Goal: Information Seeking & Learning: Find specific fact

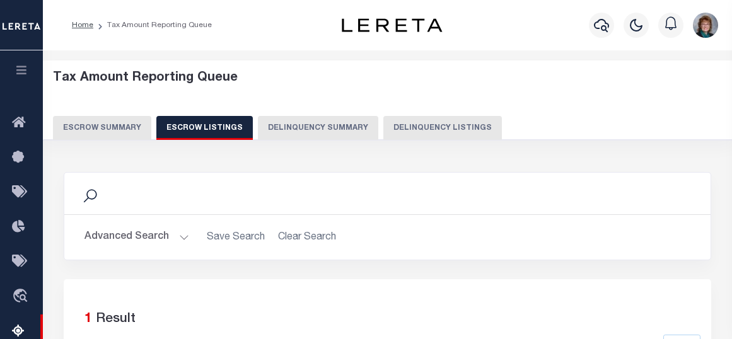
select select "100"
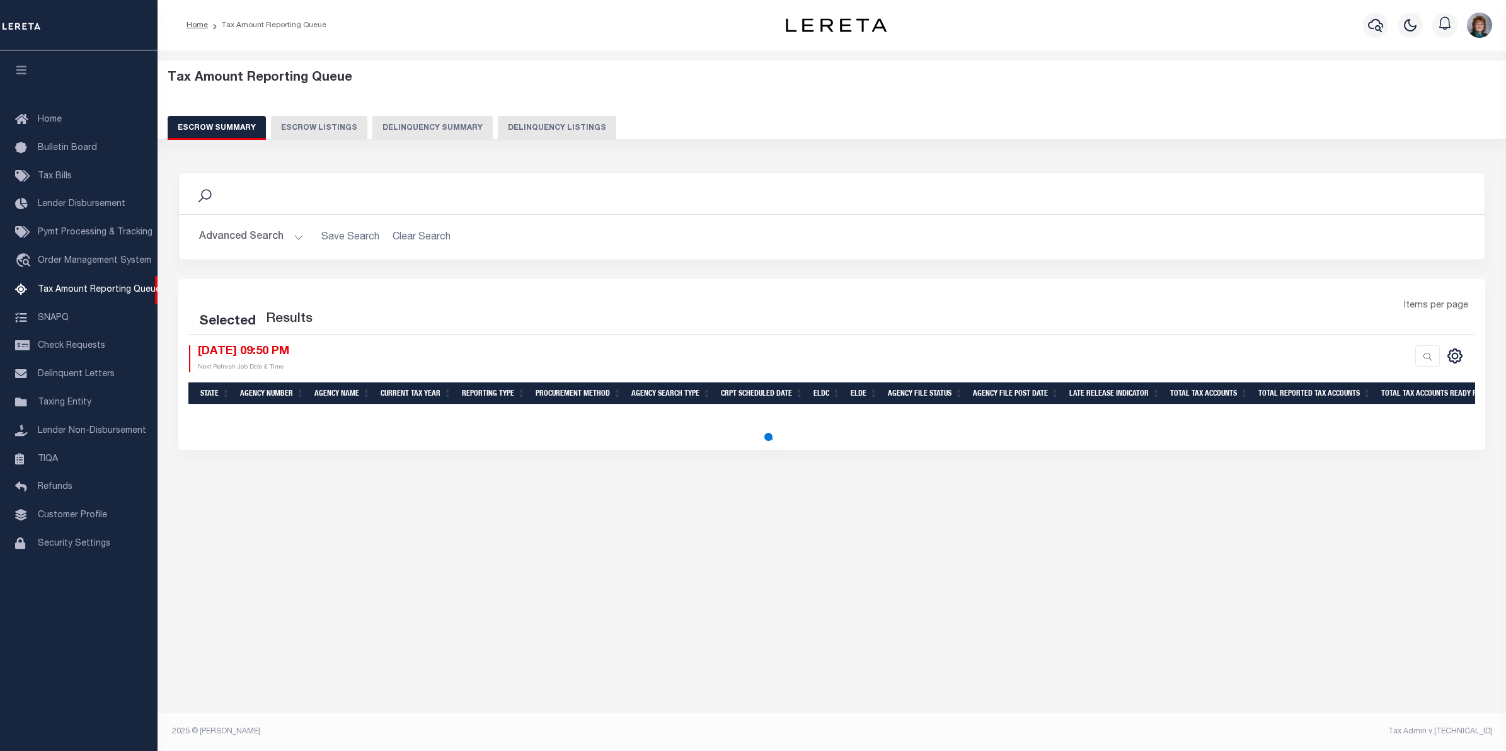
select select "100"
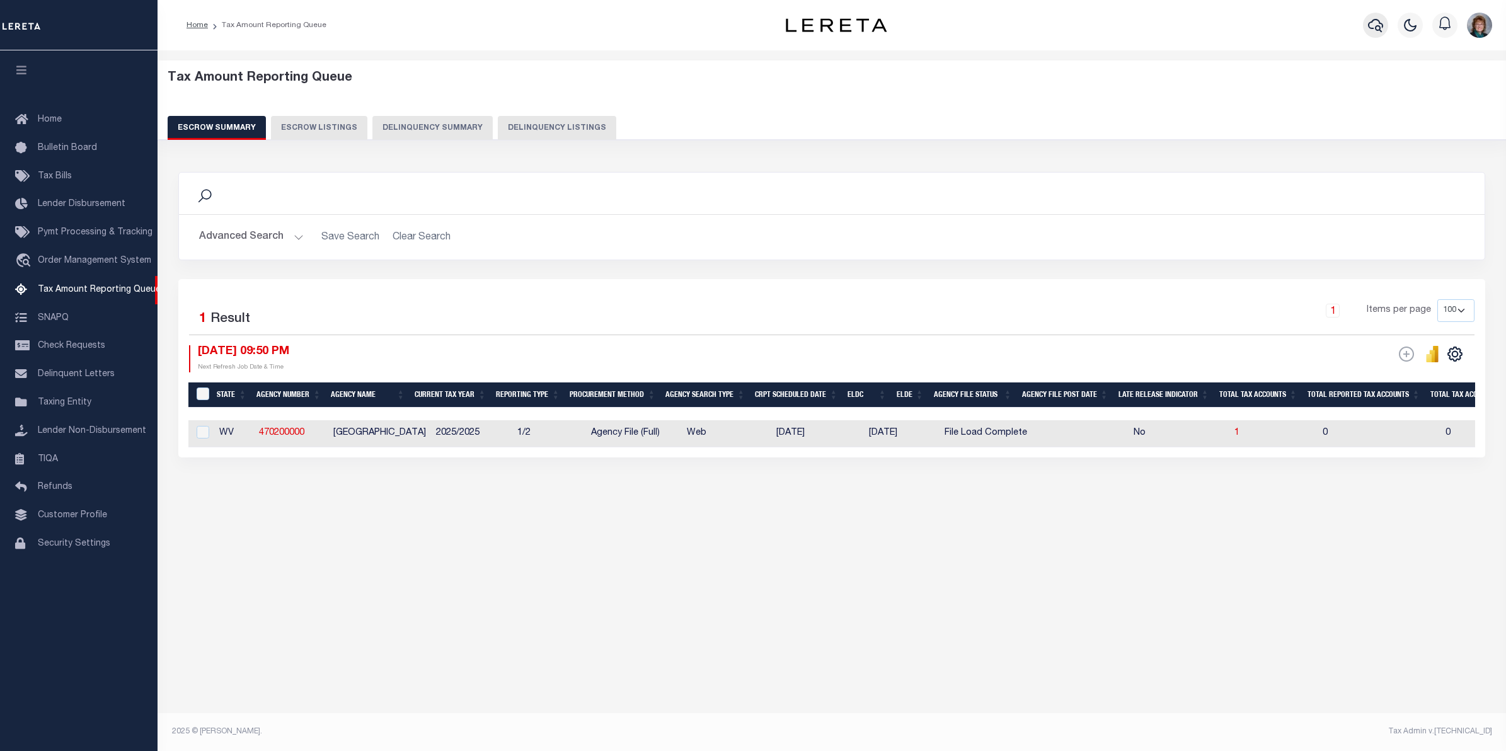
click at [1371, 24] on icon "button" at bounding box center [1375, 25] width 15 height 15
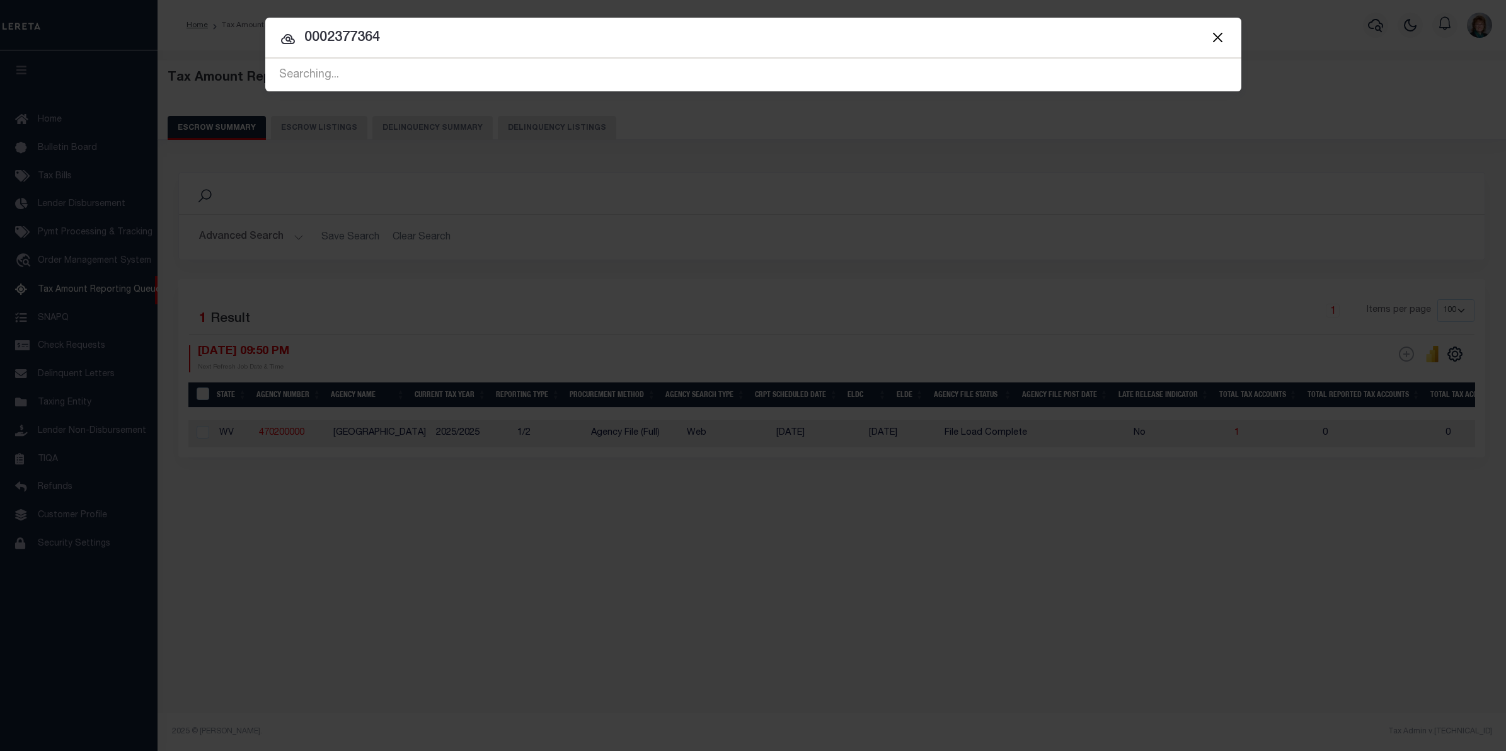
drag, startPoint x: 326, startPoint y: 42, endPoint x: 287, endPoint y: 42, distance: 38.4
click at [287, 59] on div "0002377364 Searching... Searching... Searching... Searching... Searching... Sea…" at bounding box center [753, 75] width 976 height 33
type input "2377364"
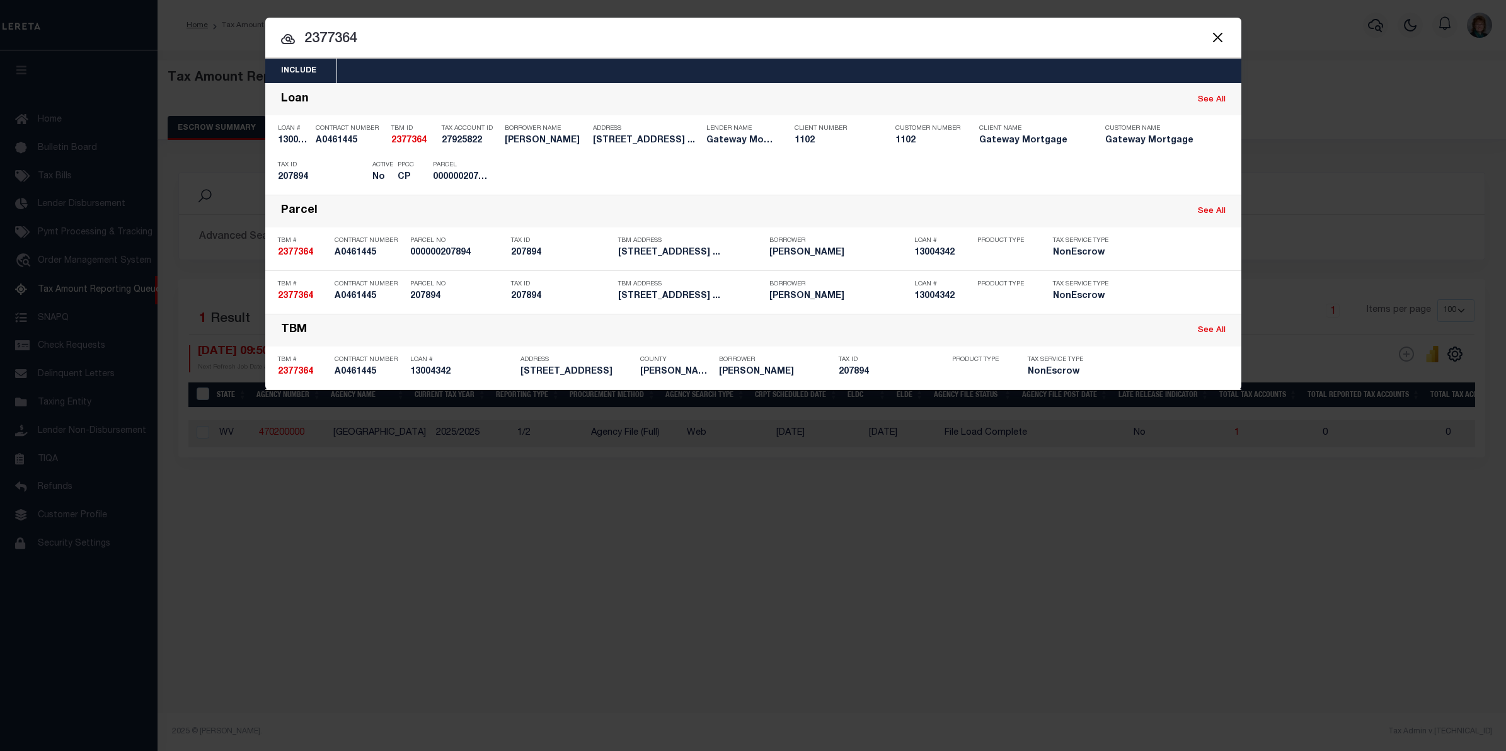
click at [1210, 38] on button "Close" at bounding box center [1218, 37] width 16 height 16
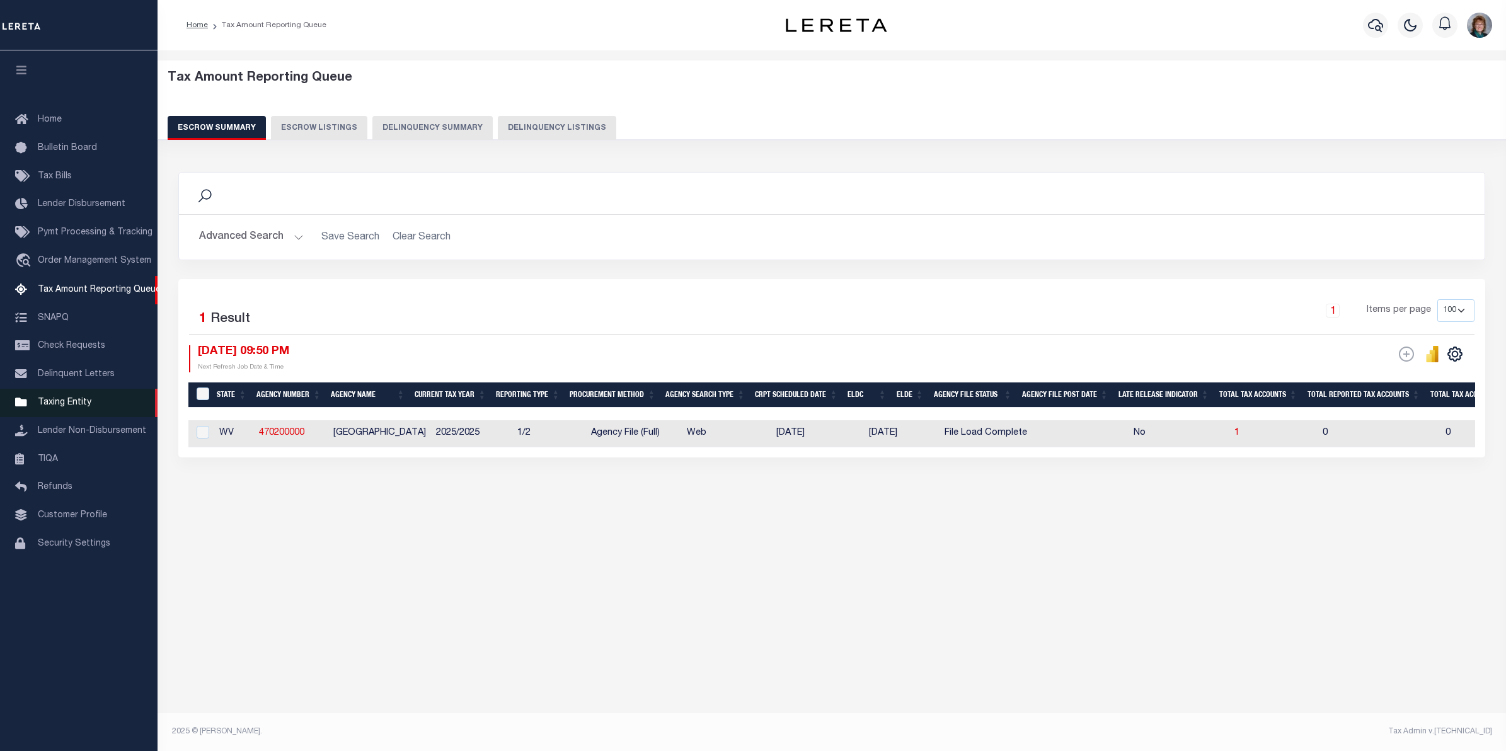
click at [70, 402] on span "Taxing Entity" at bounding box center [65, 402] width 54 height 9
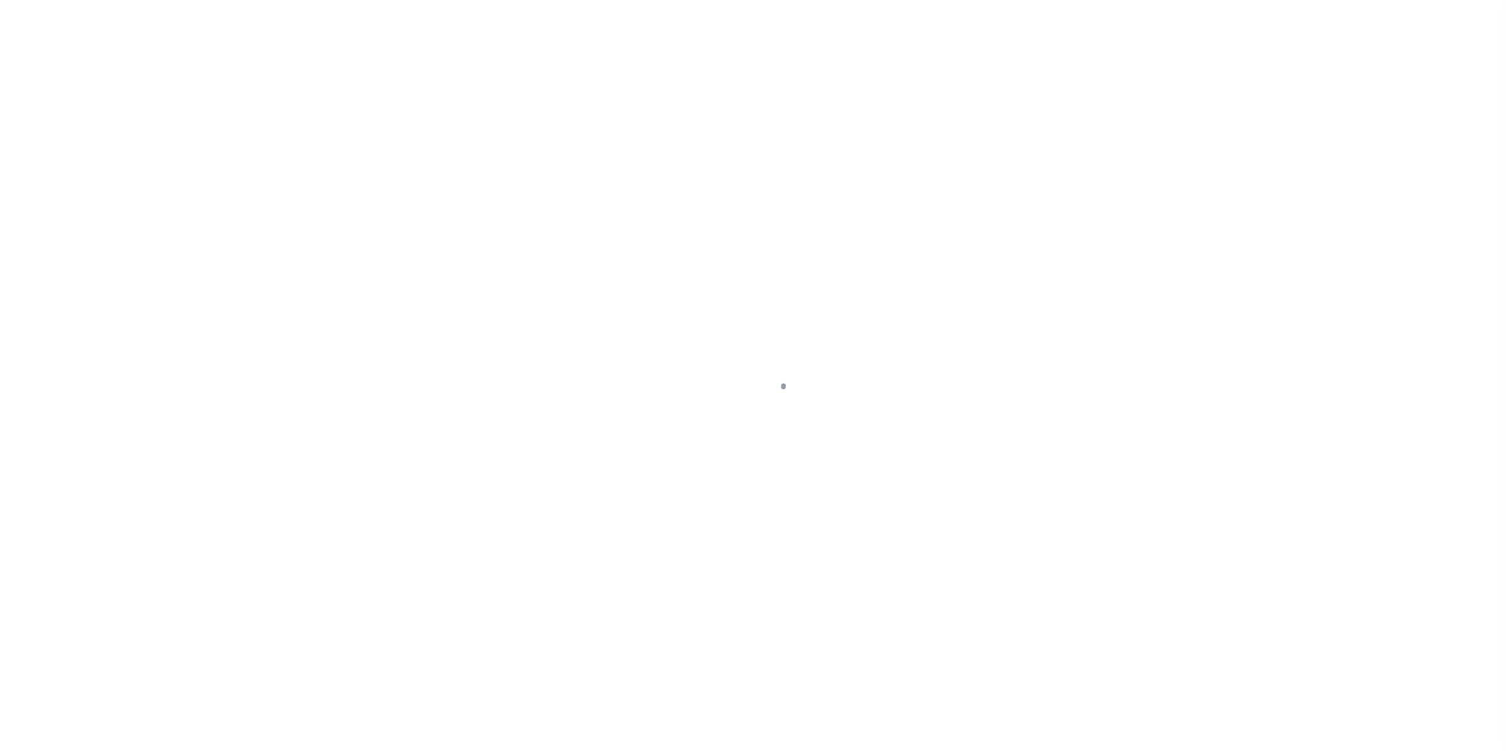
select select
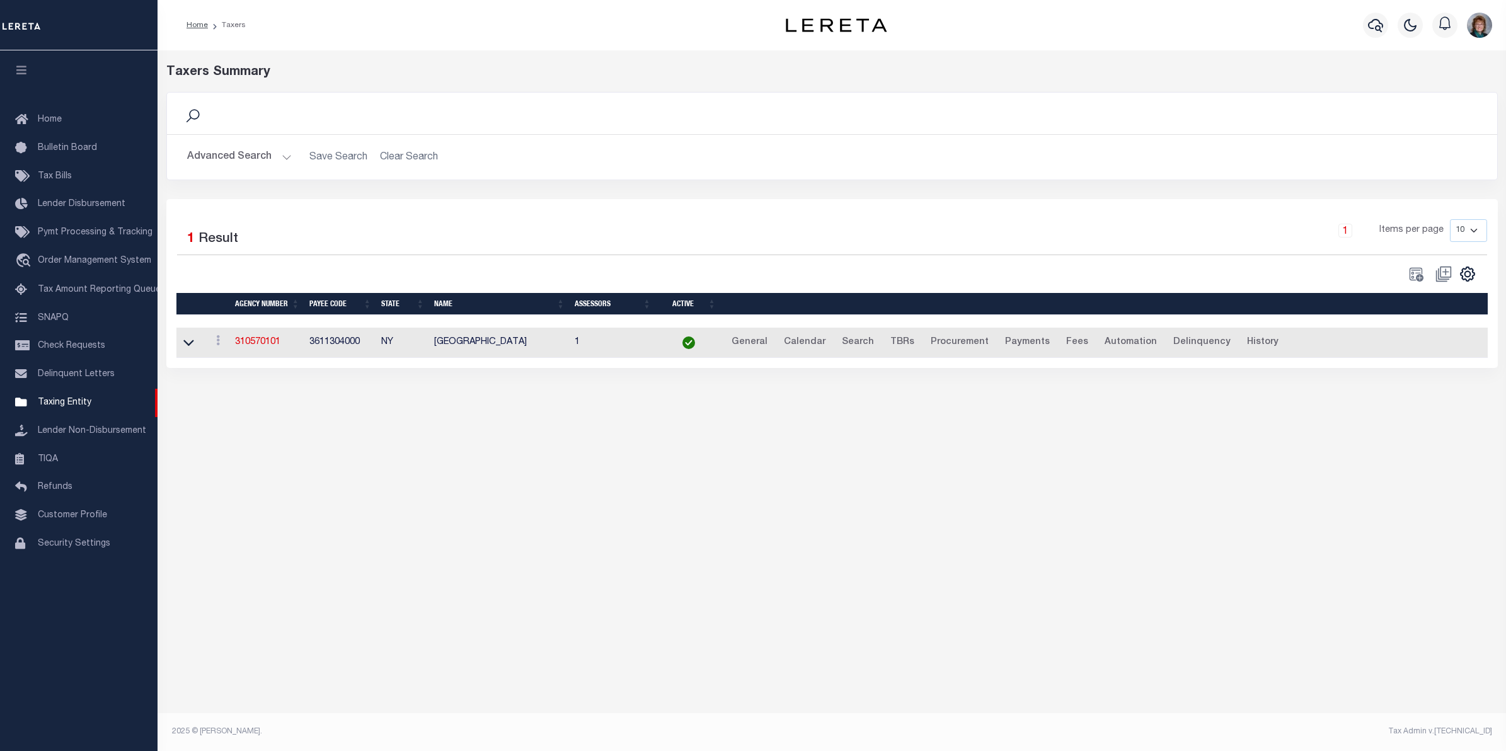
click at [246, 149] on button "Advanced Search" at bounding box center [239, 157] width 105 height 25
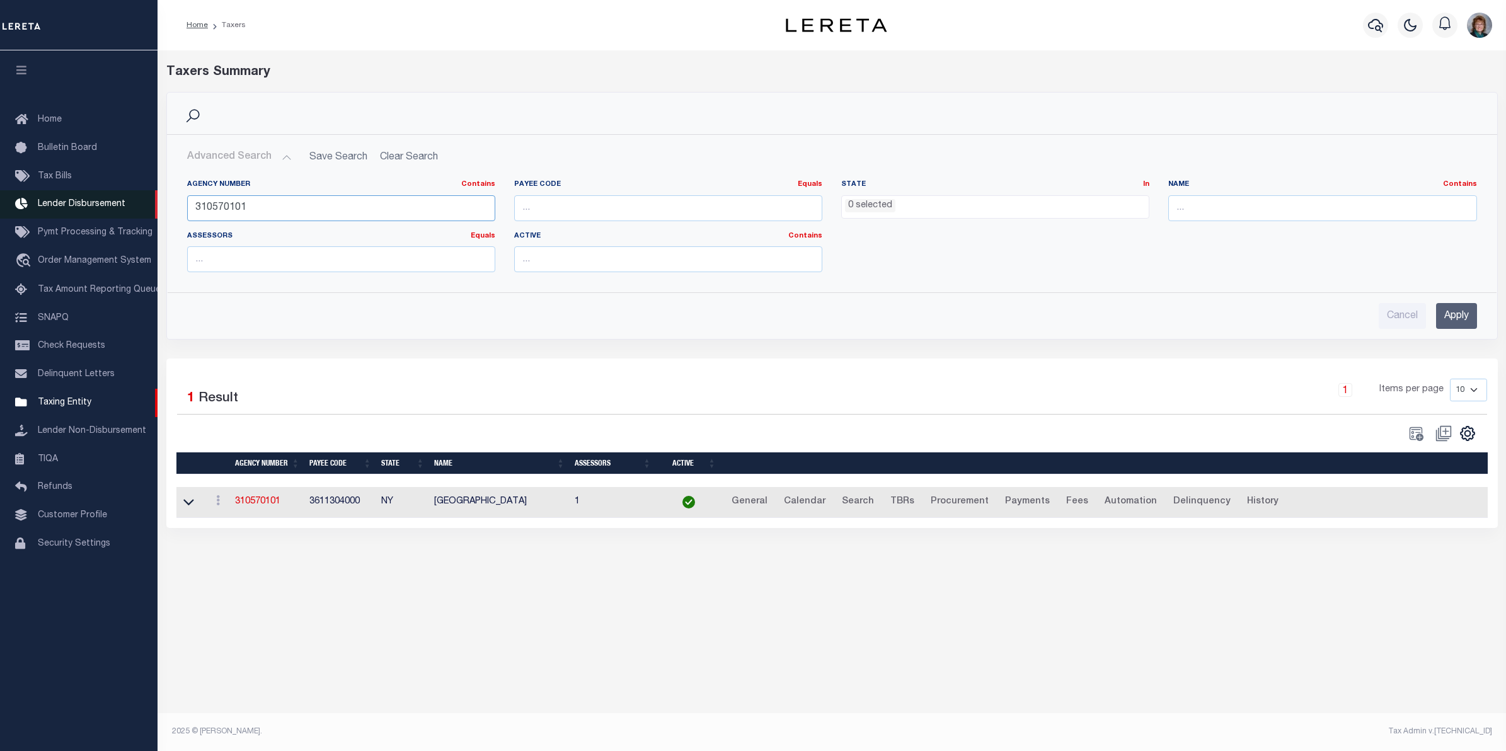
drag, startPoint x: 282, startPoint y: 205, endPoint x: 95, endPoint y: 219, distance: 188.3
click at [95, 219] on div "Home Taxers Profile" at bounding box center [753, 363] width 1506 height 727
click at [924, 200] on ul "0 selected" at bounding box center [995, 204] width 307 height 17
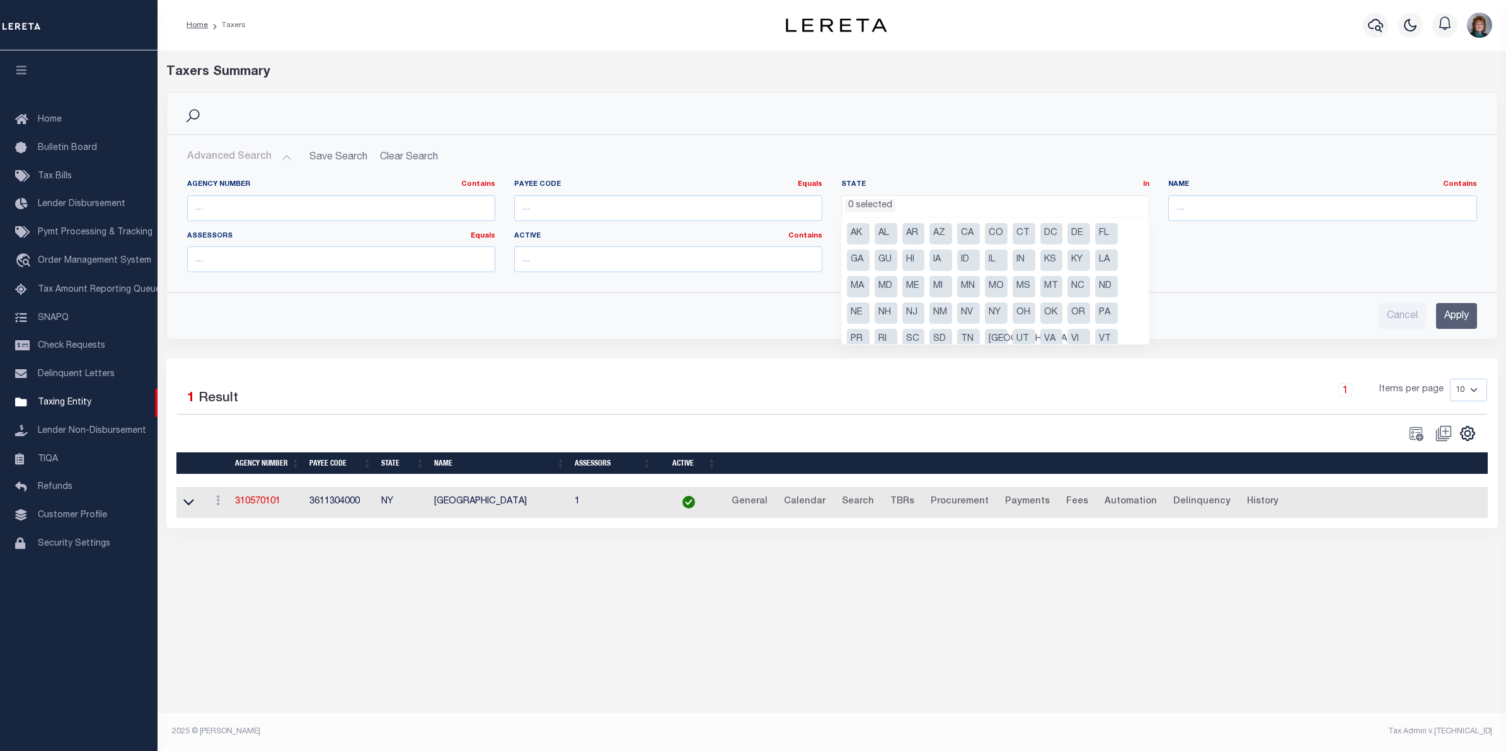
click at [858, 284] on li "MA" at bounding box center [858, 286] width 23 height 21
select select "MA"
click at [1190, 207] on input "text" at bounding box center [1322, 208] width 308 height 26
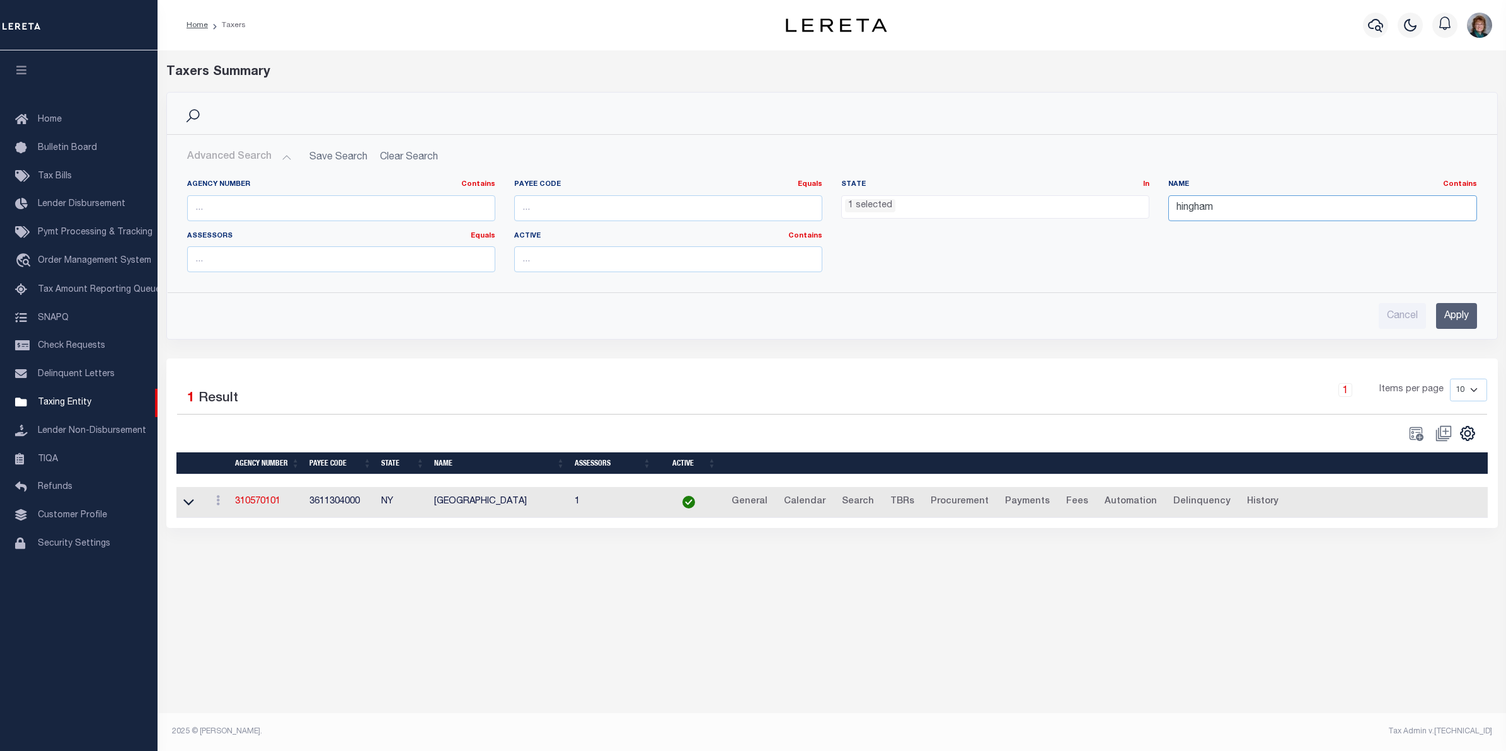
type input "hingham"
click at [1450, 315] on input "Apply" at bounding box center [1456, 316] width 41 height 26
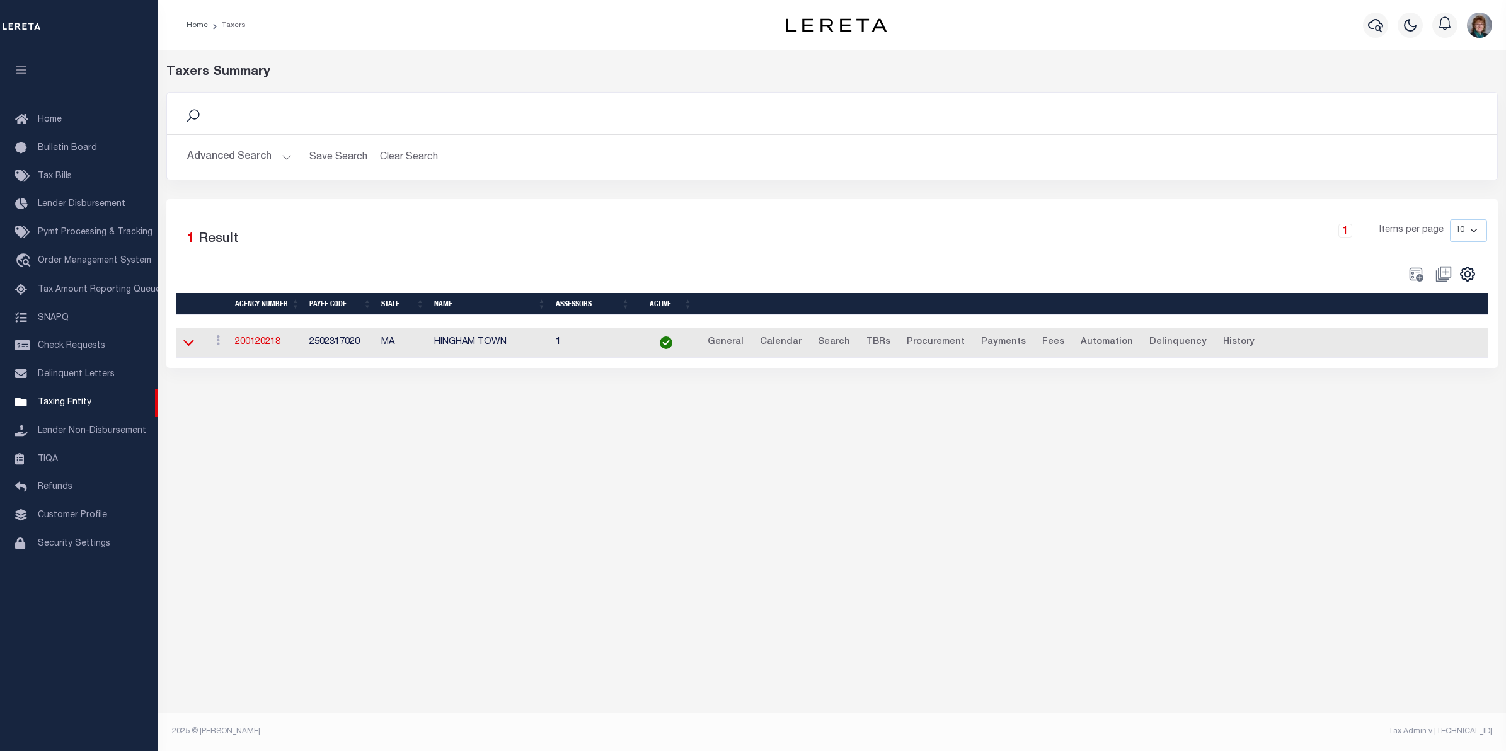
click at [189, 347] on icon at bounding box center [188, 343] width 11 height 6
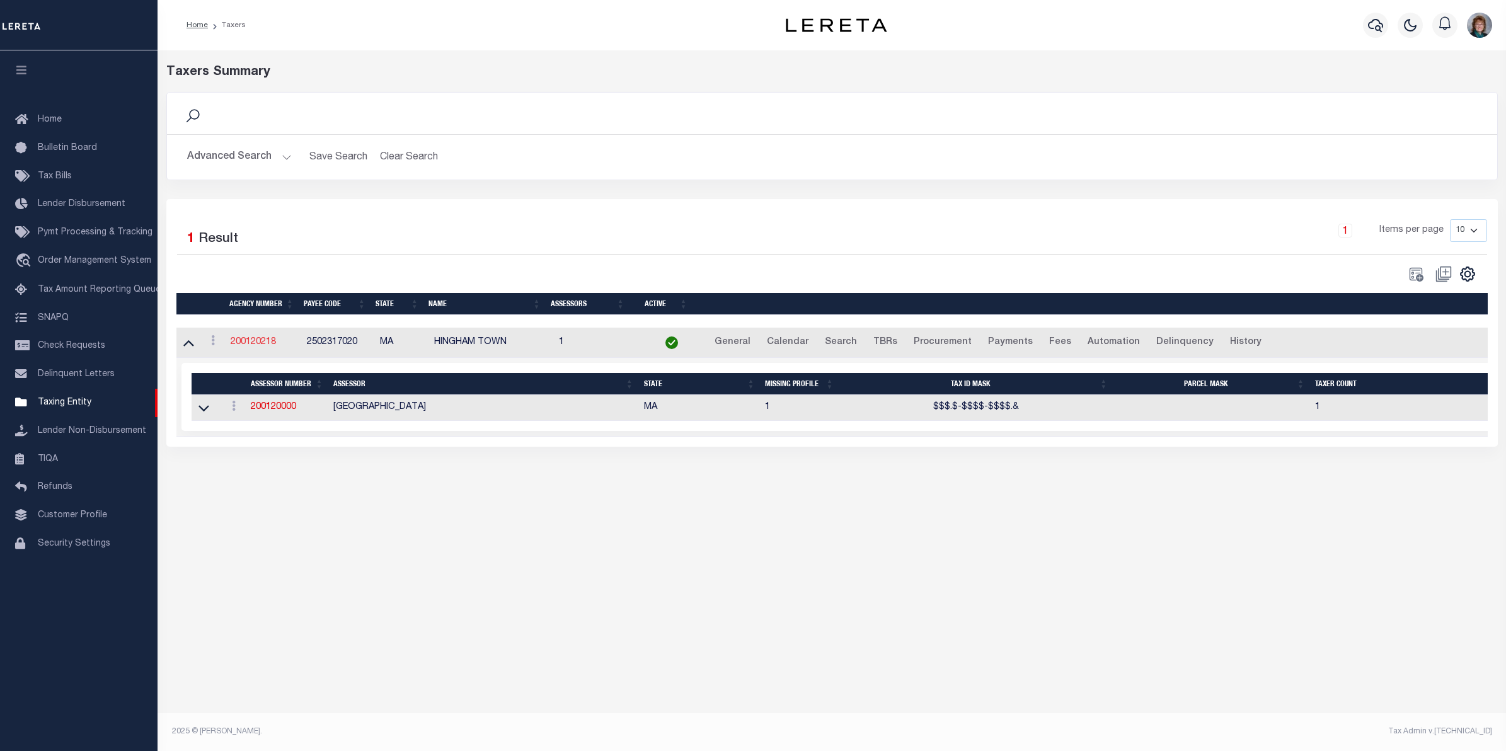
click at [240, 344] on link "200120218" at bounding box center [253, 342] width 45 height 9
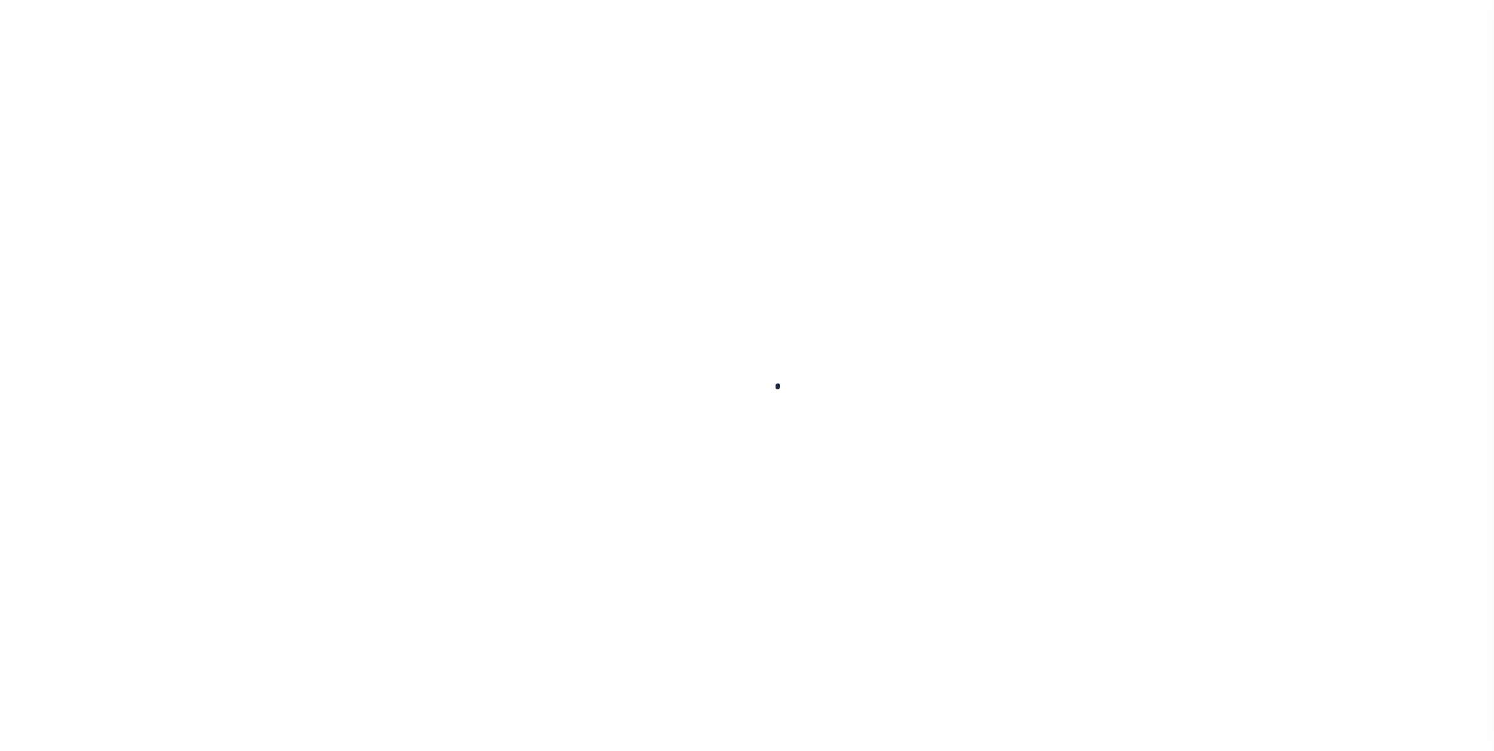
select select
checkbox input "false"
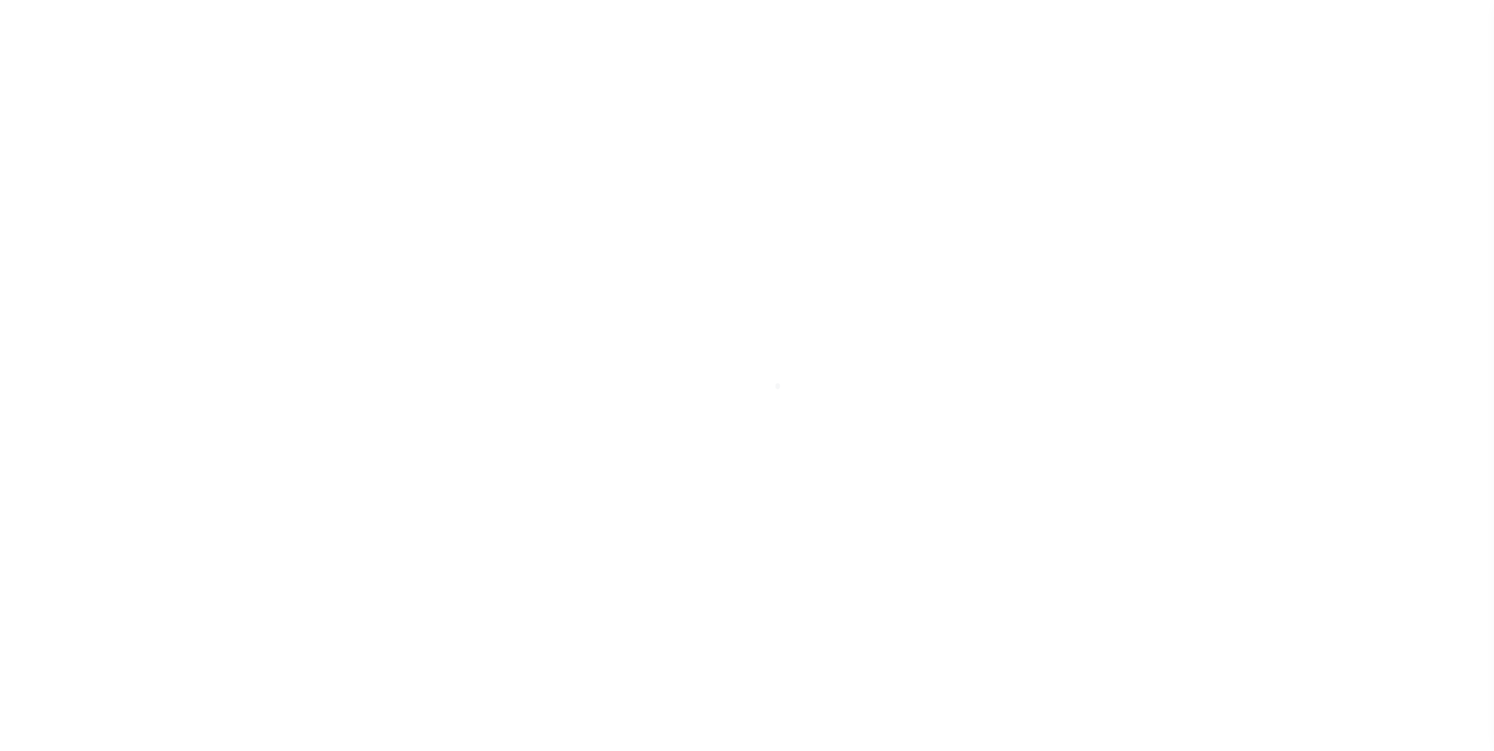
checkbox input "false"
type input "2502317020"
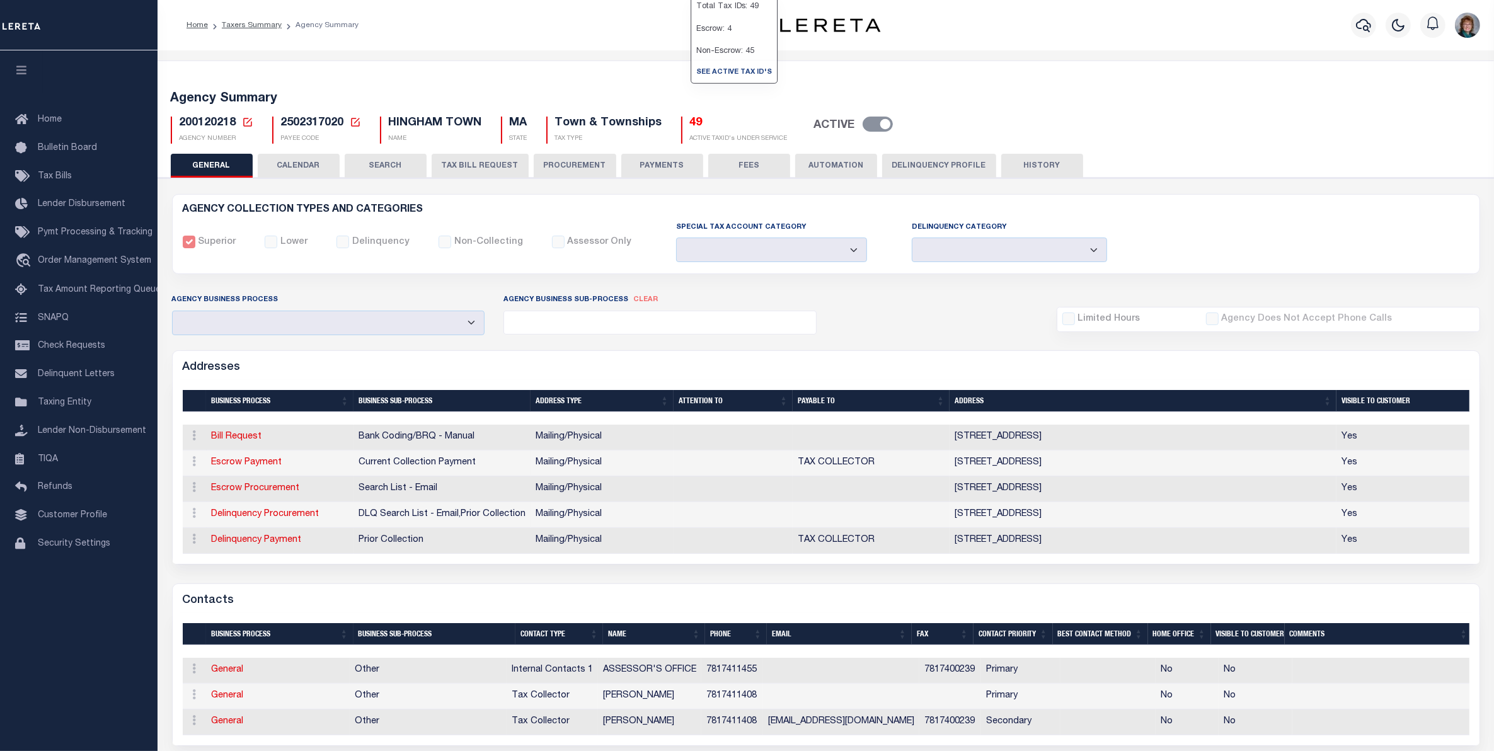
click at [691, 125] on h5 "49" at bounding box center [739, 124] width 98 height 14
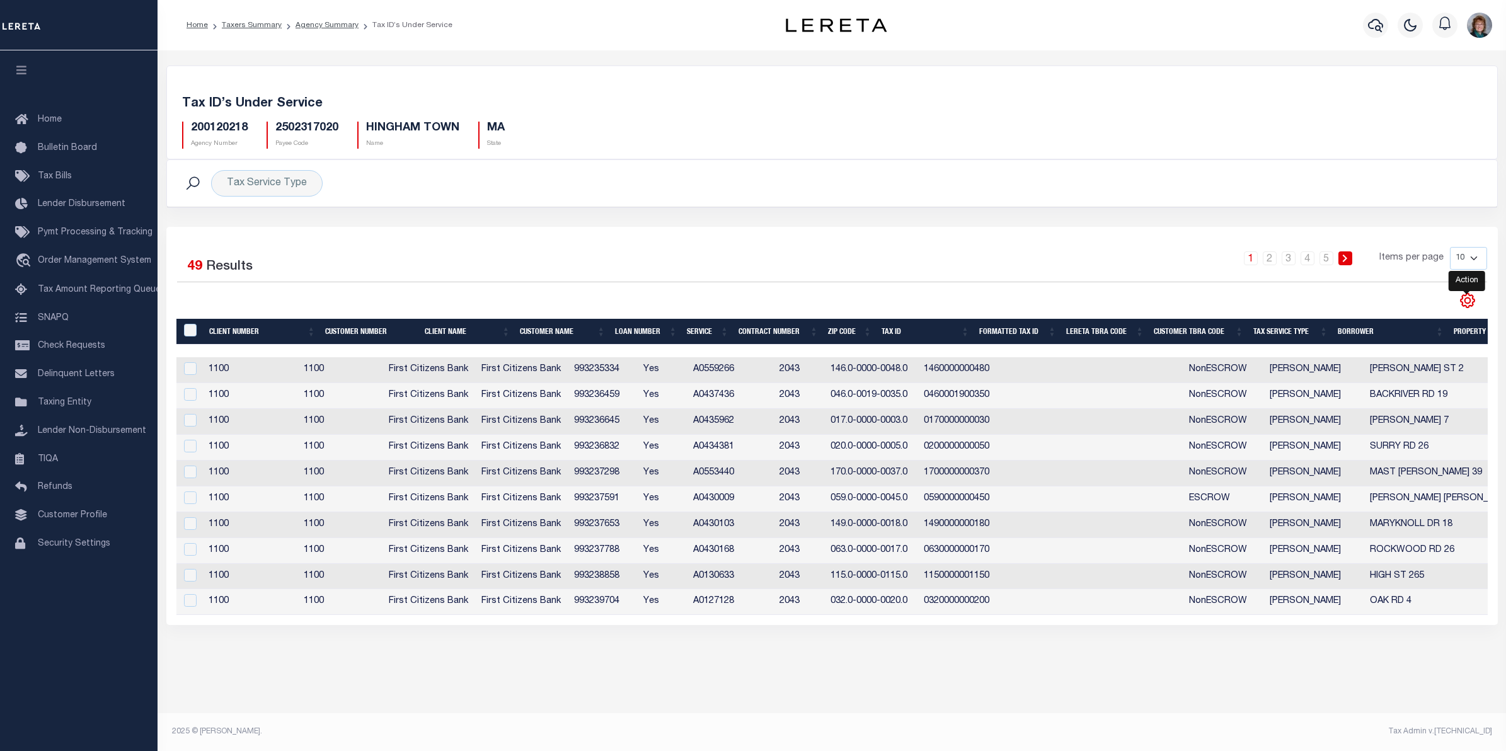
click at [1473, 296] on icon "" at bounding box center [1467, 300] width 16 height 16
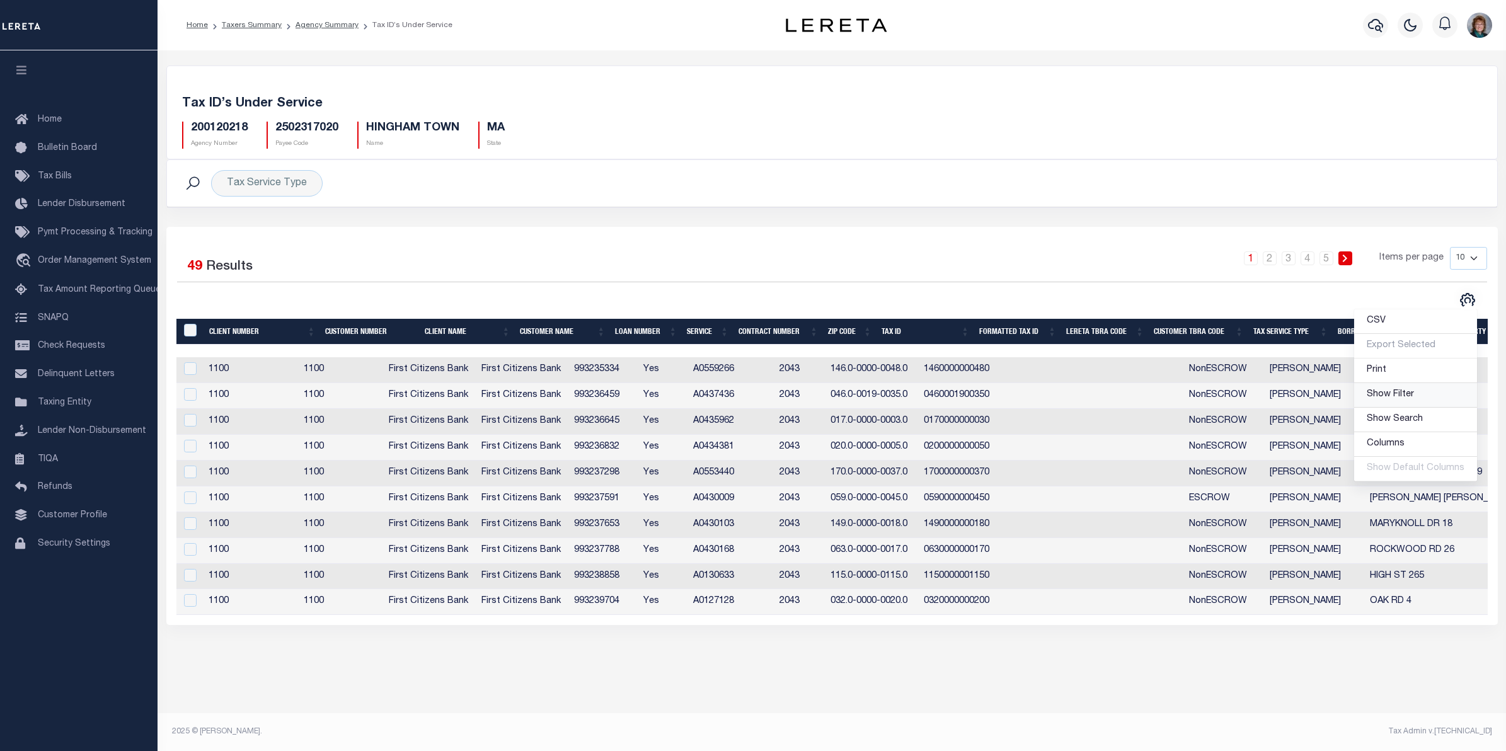
click at [1403, 395] on span "Show Filter" at bounding box center [1390, 394] width 47 height 9
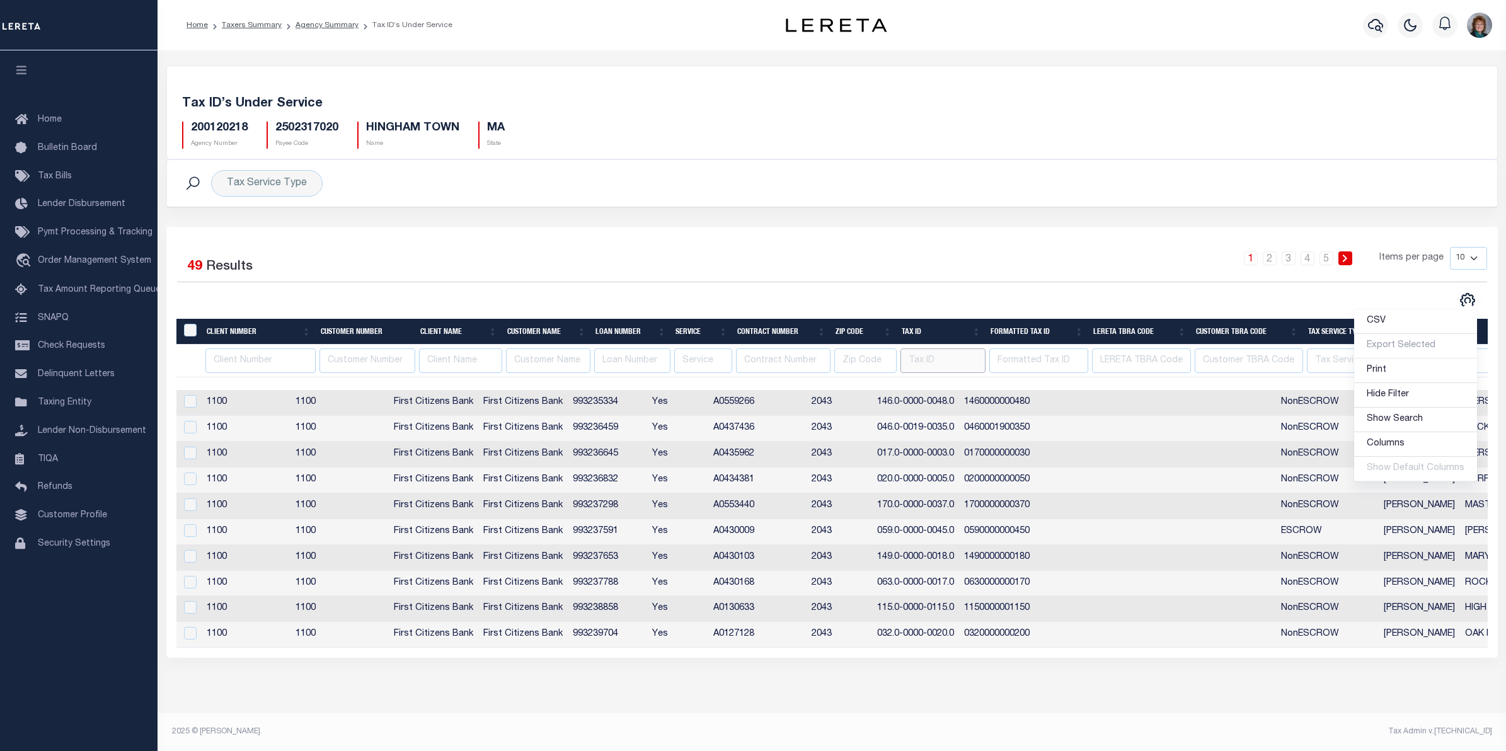
click at [955, 367] on input "text" at bounding box center [942, 360] width 85 height 25
type input "046.01"
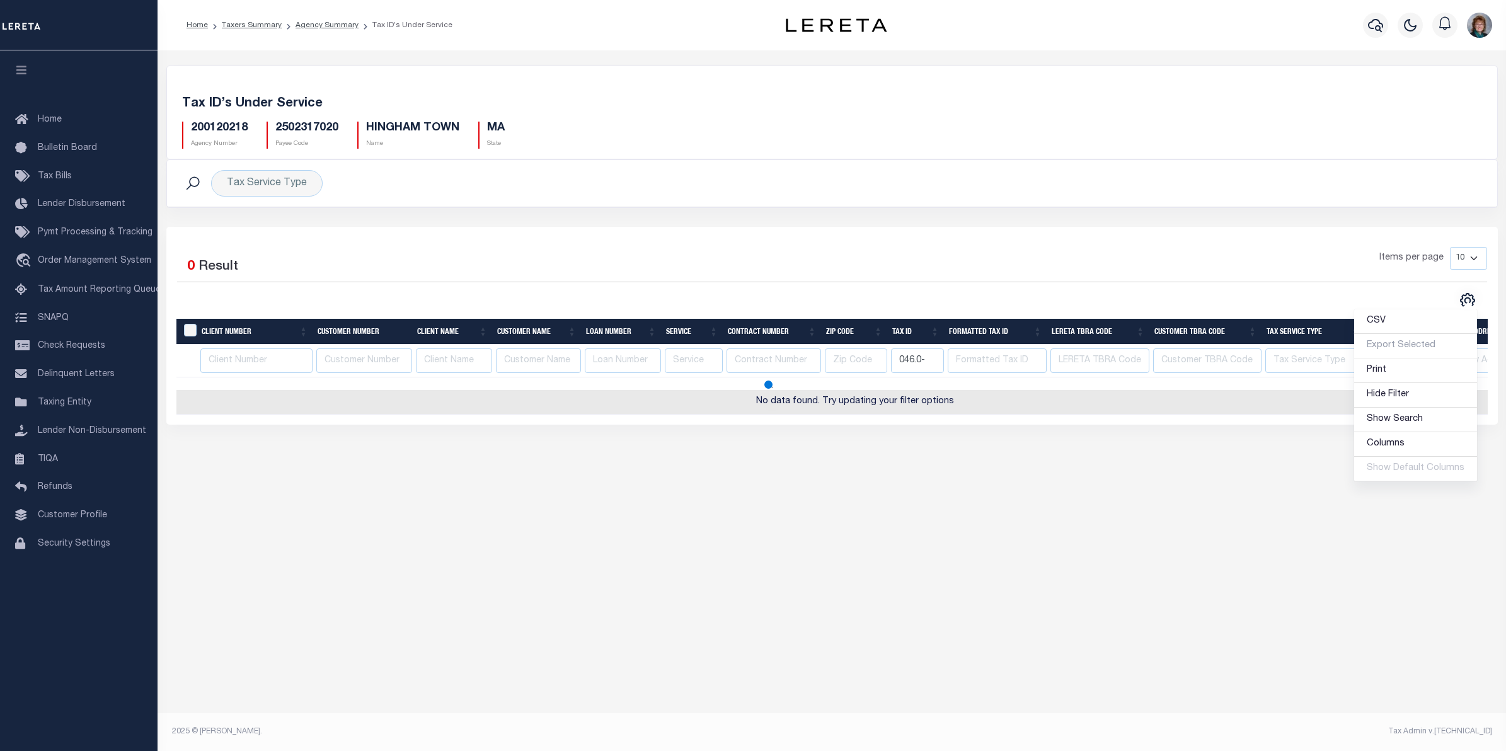
type input "046.0-"
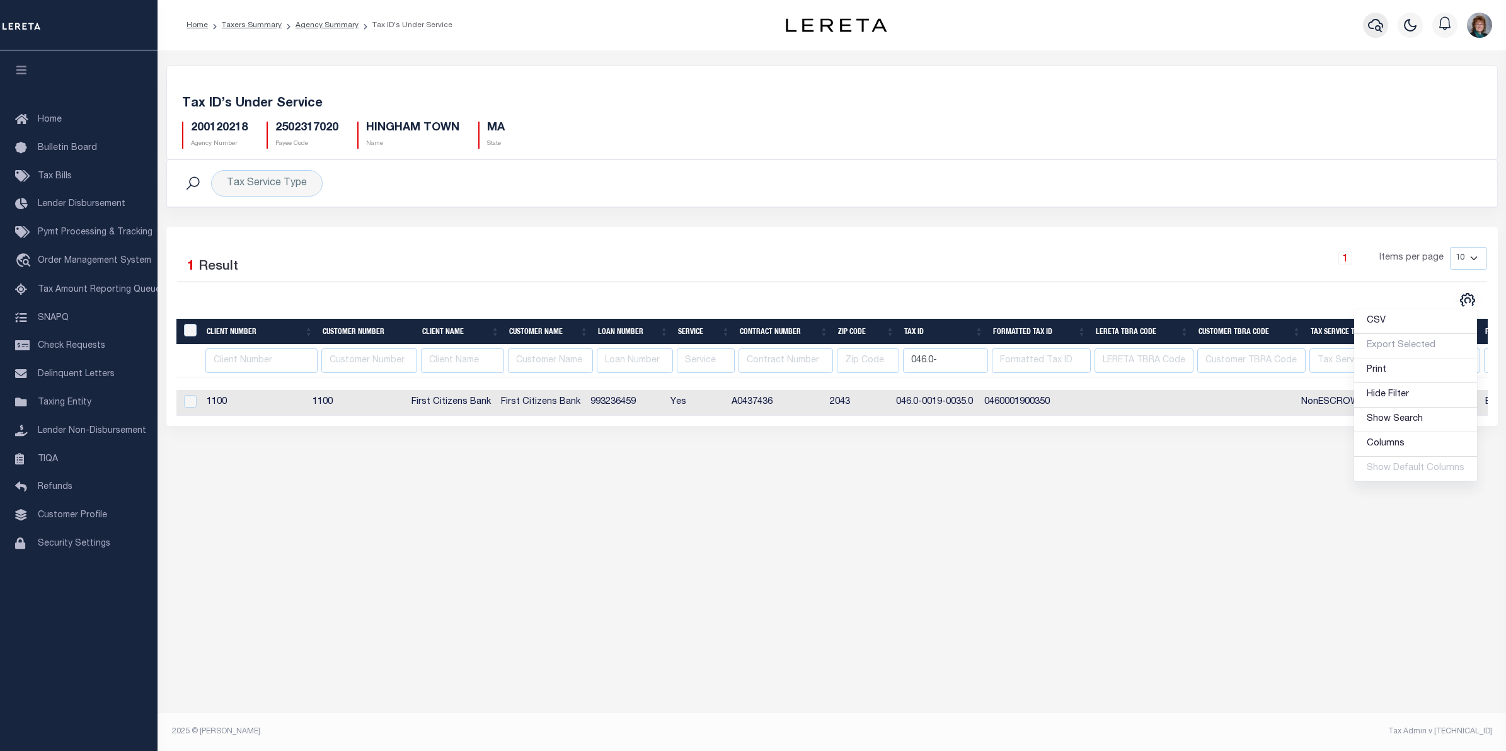
click at [1377, 30] on icon "button" at bounding box center [1375, 25] width 15 height 15
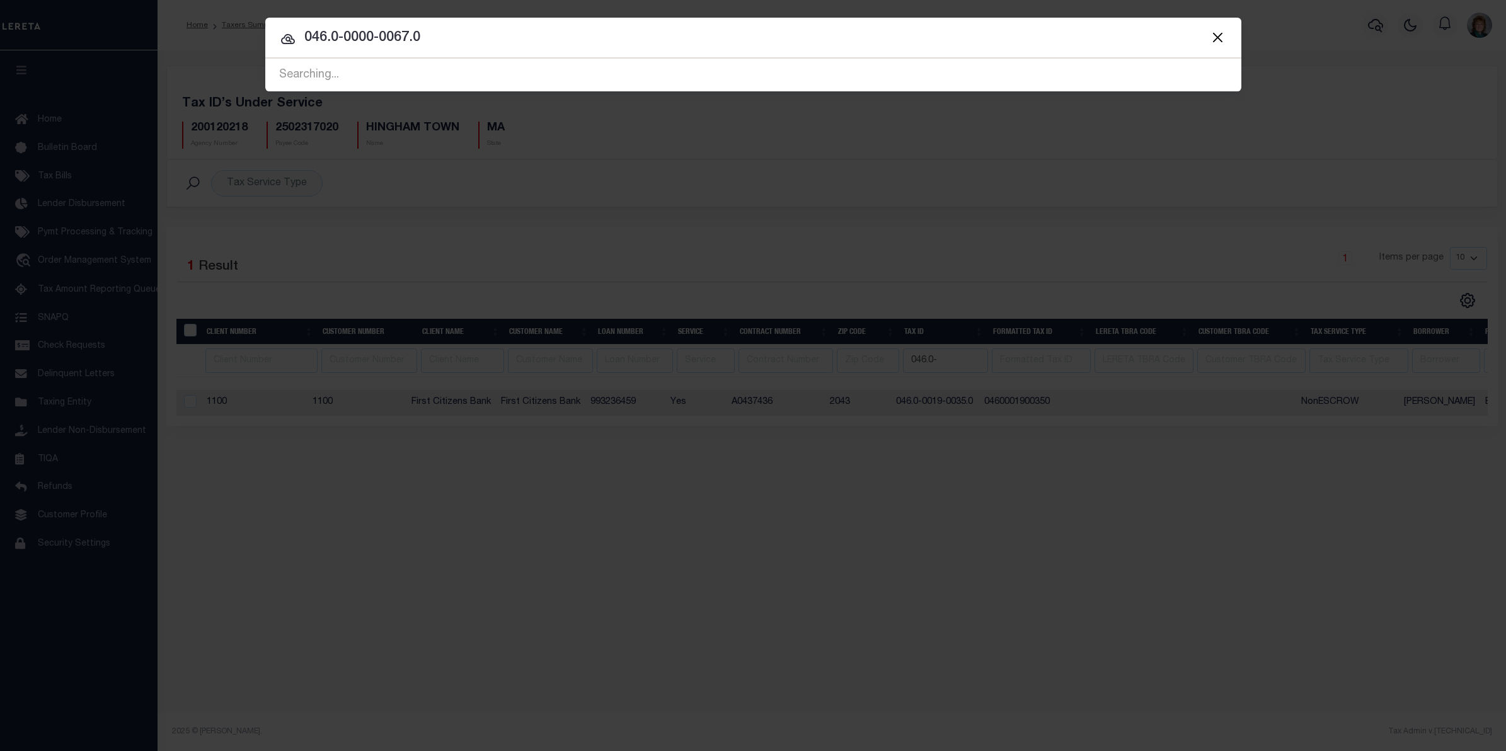
type input "046.0-0000-0067.0"
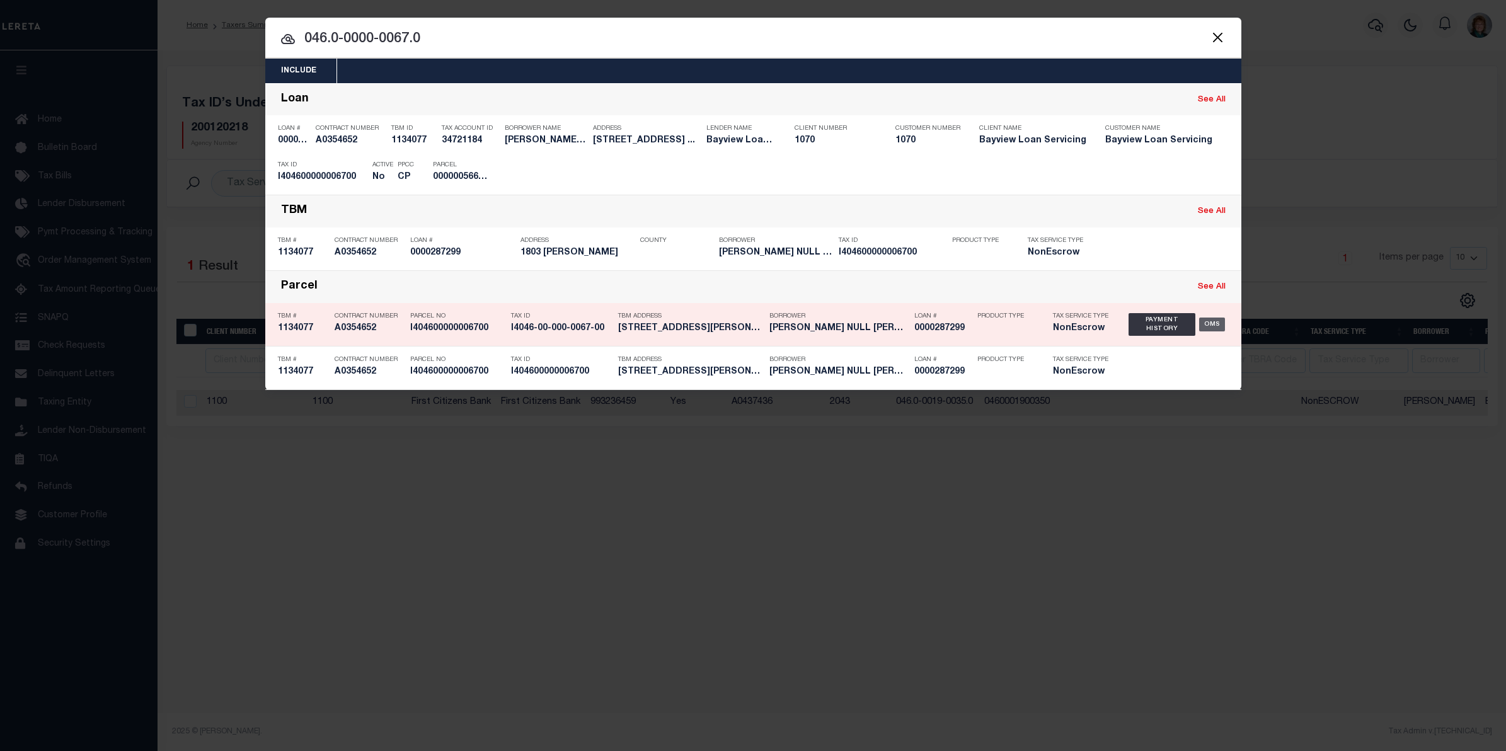
click at [1211, 320] on div "OMS" at bounding box center [1212, 325] width 26 height 14
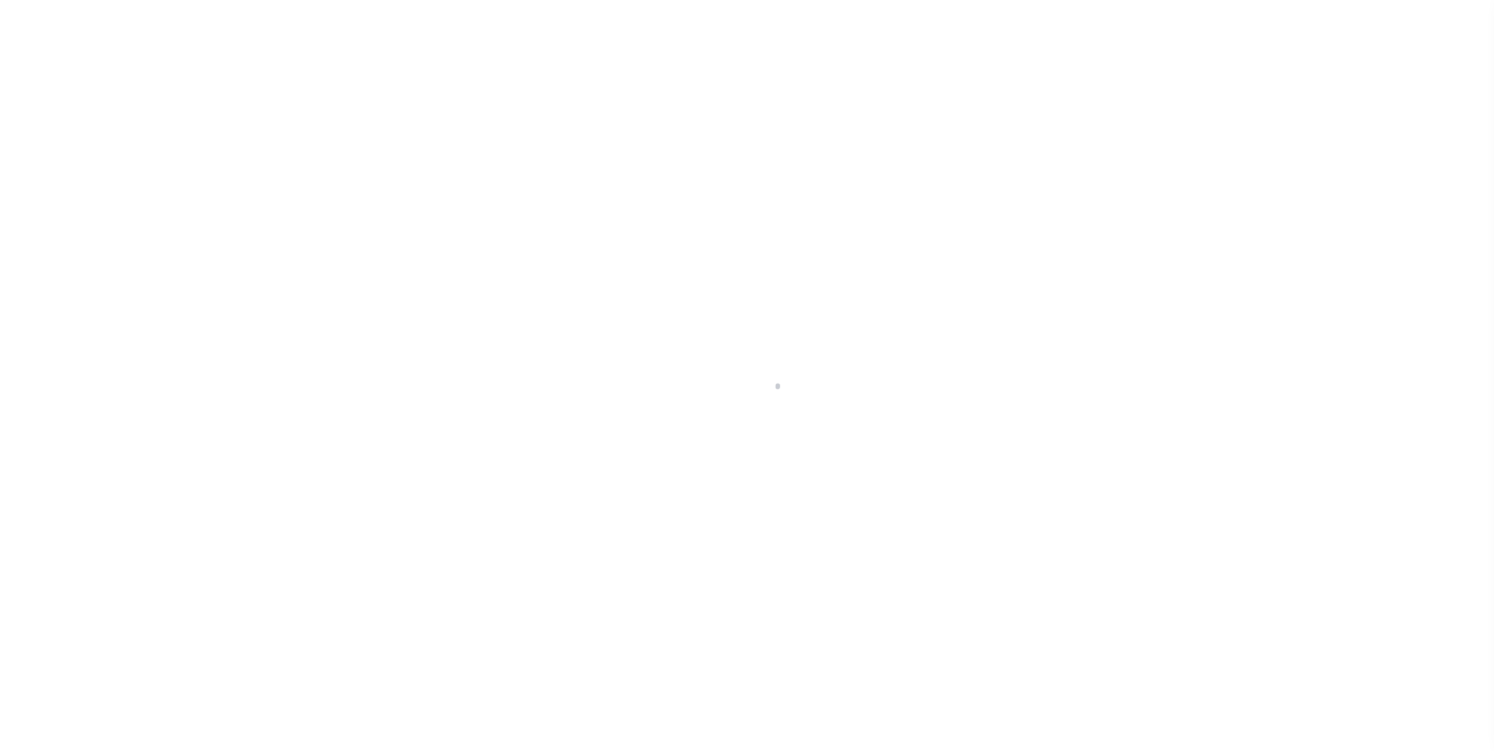
type input "0000287299"
type input "[PERSON_NAME] NULL [PERSON_NAME]"
select select "False"
select select
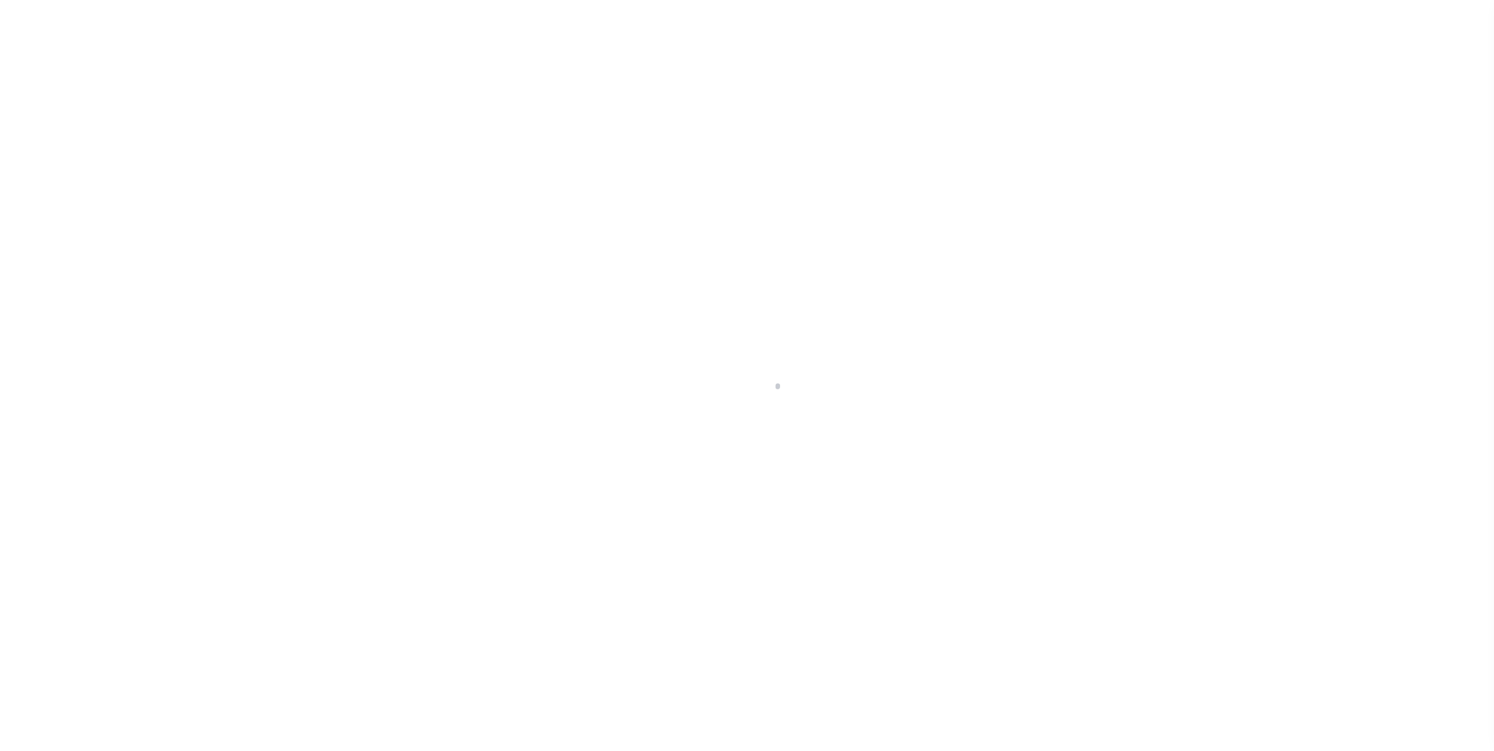
select select "NonEscrow"
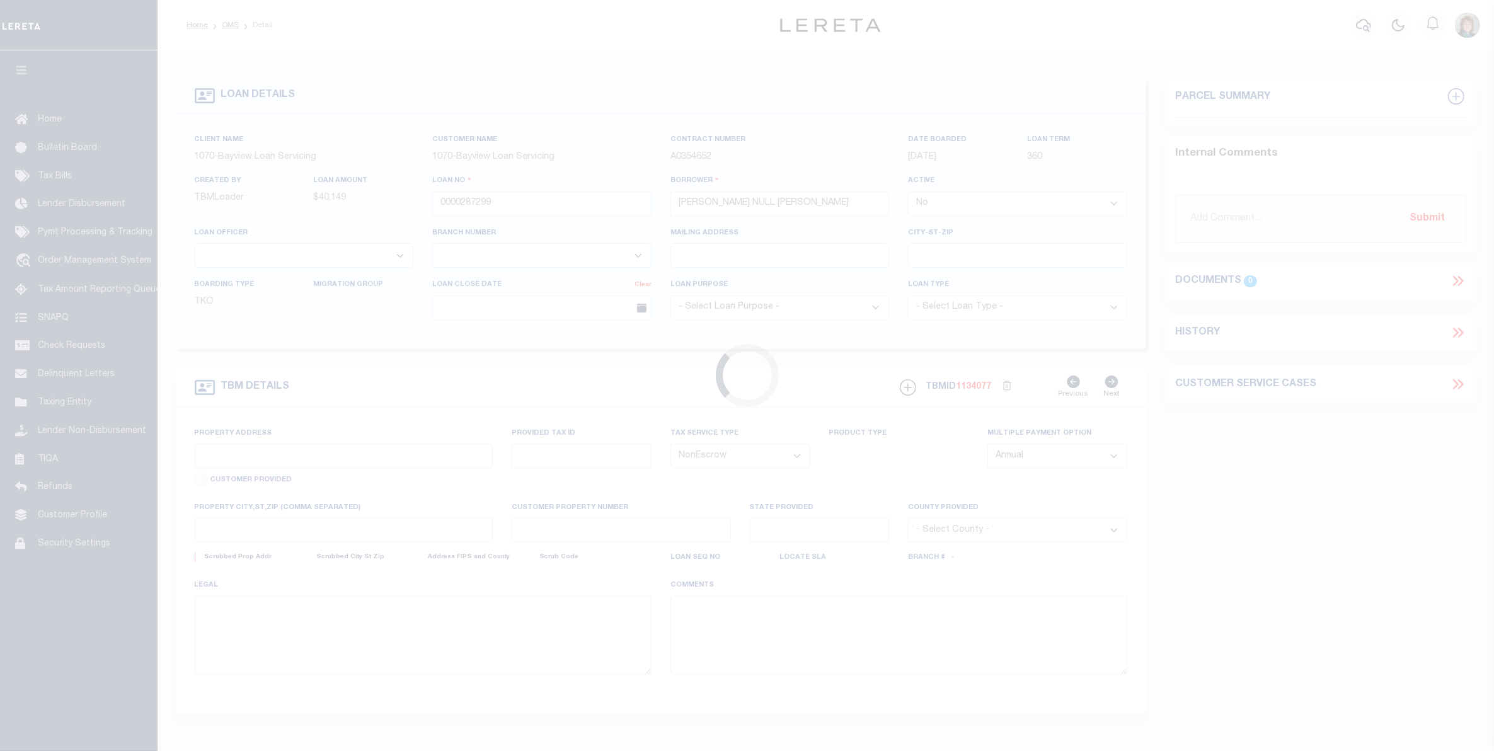
type input "[STREET_ADDRESS][PERSON_NAME]"
type input "I404600000006700"
select select
type input "MISSION TX 785720000"
type input "[GEOGRAPHIC_DATA]"
